Goal: Navigation & Orientation: Understand site structure

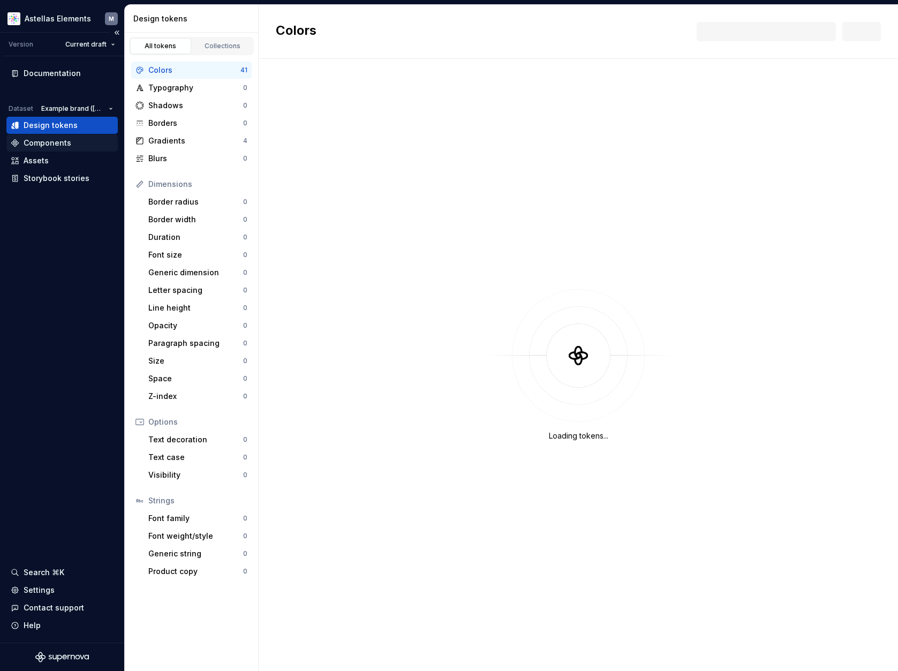
click at [41, 140] on div "Components" at bounding box center [48, 143] width 48 height 11
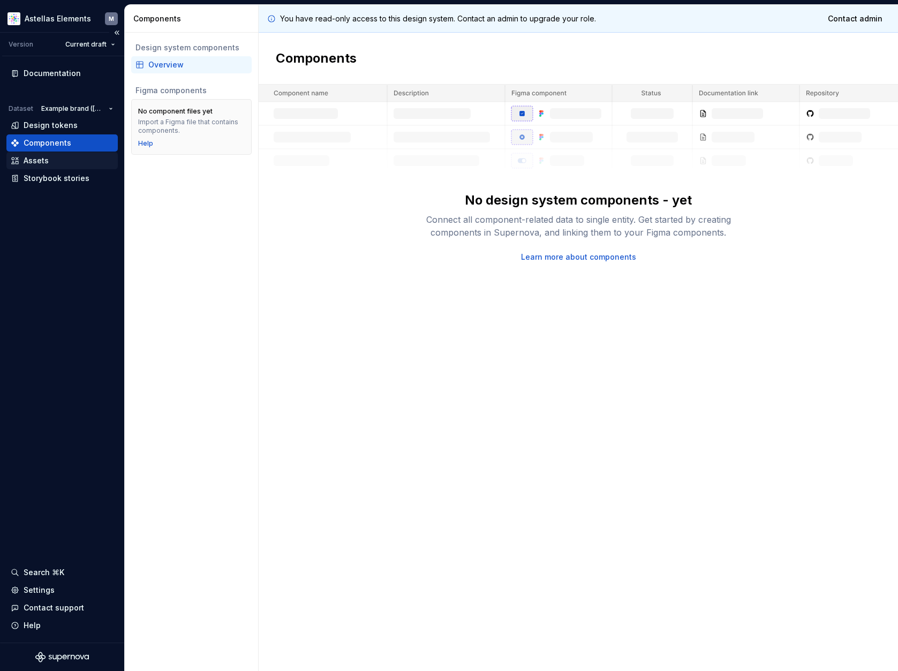
click at [46, 162] on div "Assets" at bounding box center [36, 160] width 25 height 11
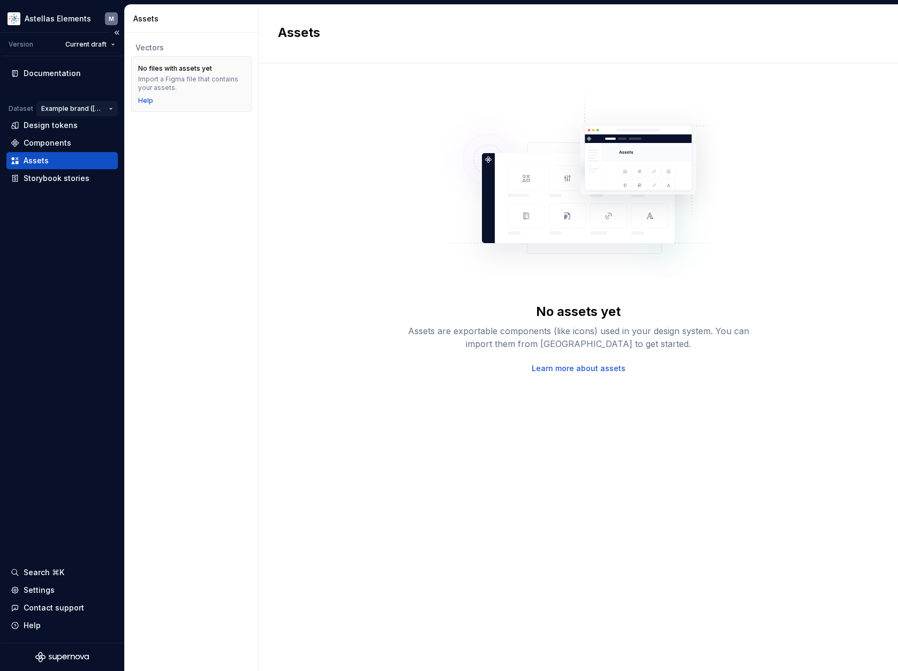
click at [70, 108] on html "Astellas Elements M Version Current draft Documentation Dataset Example brand (…" at bounding box center [449, 335] width 898 height 671
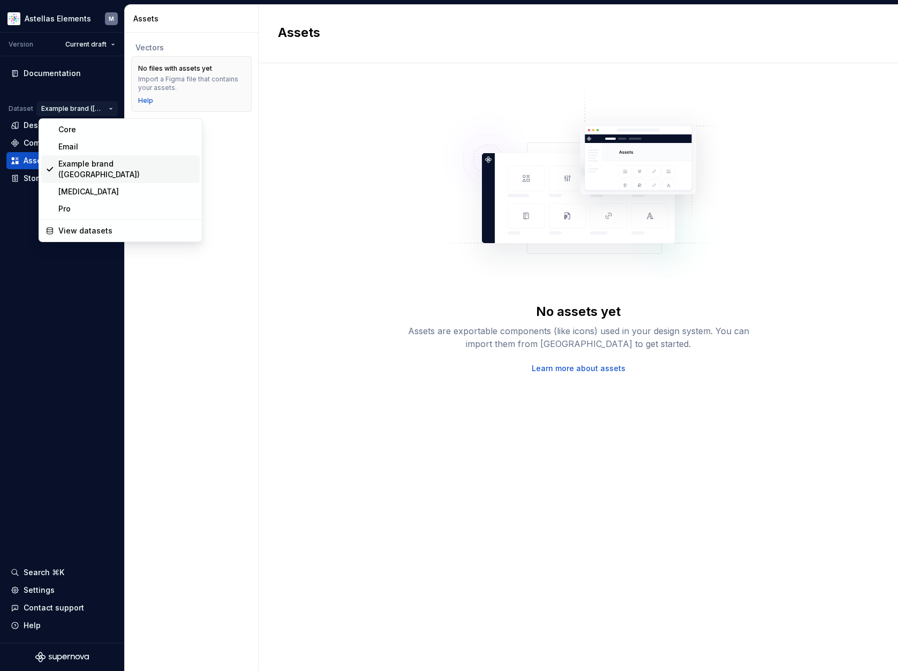
click at [74, 160] on div "Example brand ([GEOGRAPHIC_DATA])" at bounding box center [126, 168] width 137 height 21
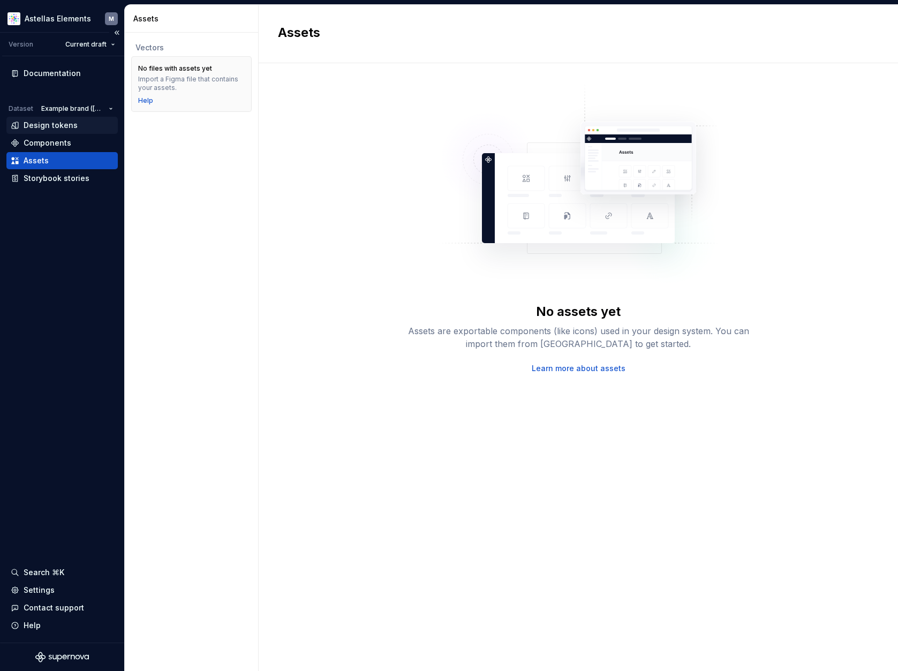
click at [61, 120] on div "Design tokens" at bounding box center [51, 125] width 54 height 11
